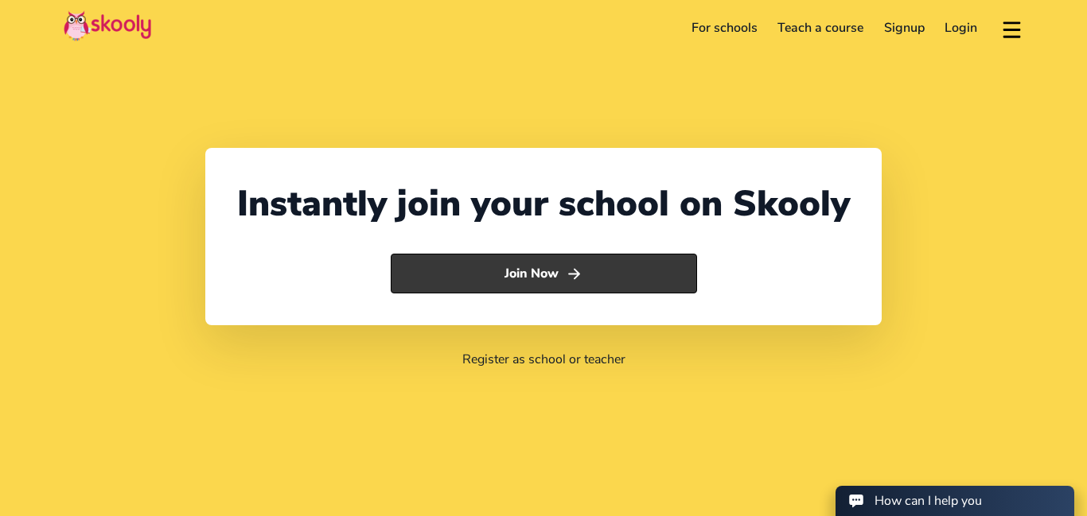
click at [584, 279] on button "Join Now" at bounding box center [544, 274] width 306 height 40
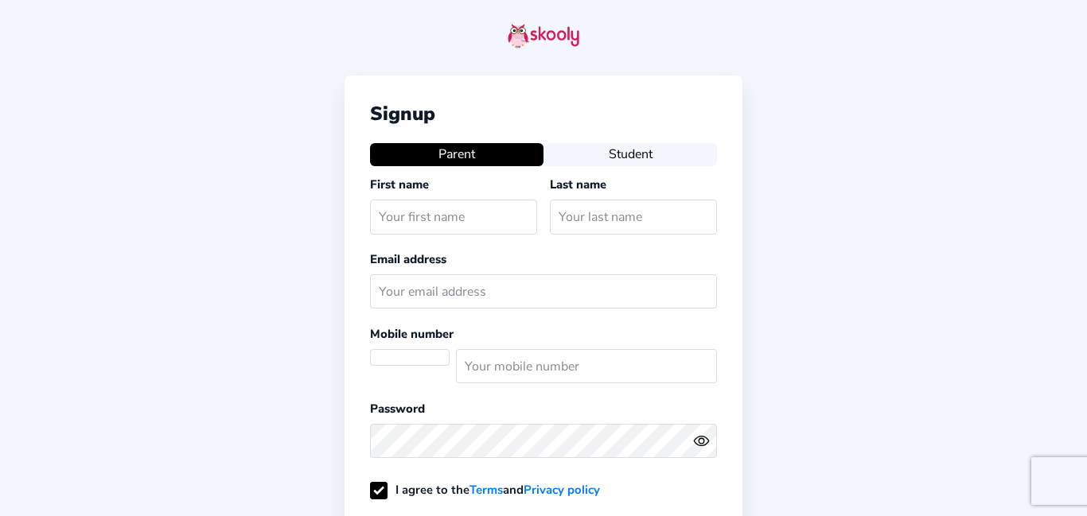
select select "GB"
